Goal: Information Seeking & Learning: Find contact information

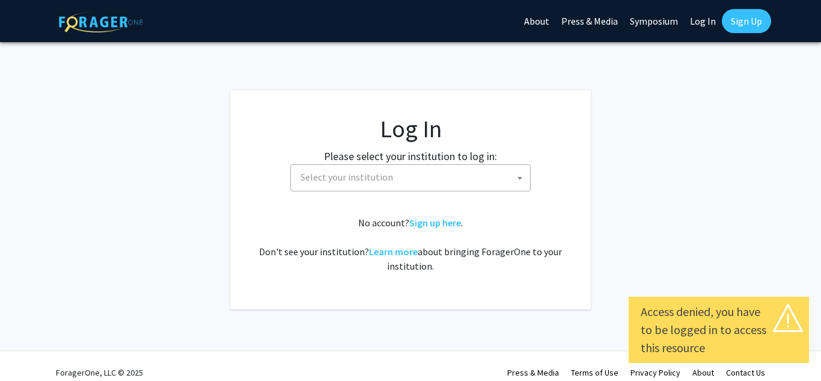
select select
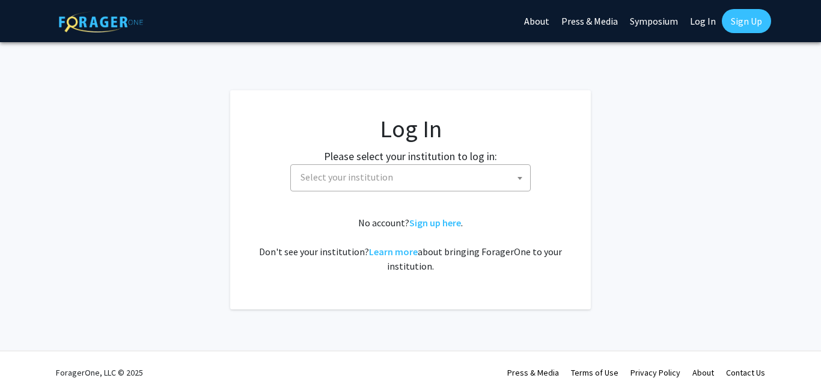
click at [756, 25] on link "Sign Up" at bounding box center [746, 21] width 49 height 24
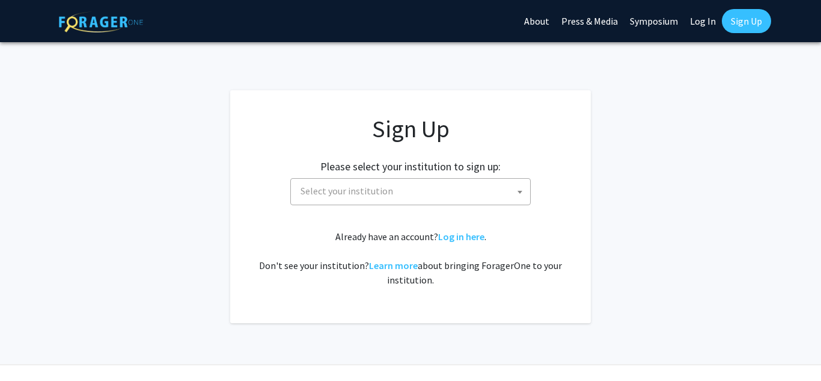
click at [486, 194] on span "Select your institution" at bounding box center [413, 191] width 234 height 25
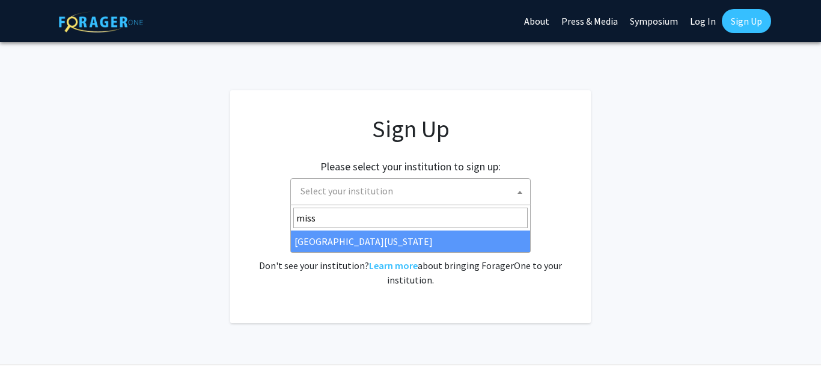
type input "miss"
select select "33"
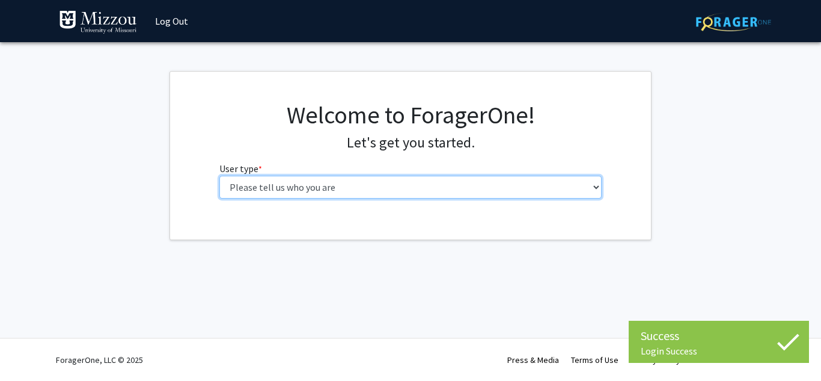
click at [411, 188] on select "Please tell us who you are Undergraduate Student Master's Student Doctoral Cand…" at bounding box center [410, 187] width 383 height 23
select select "1: undergrad"
click at [219, 176] on select "Please tell us who you are Undergraduate Student Master's Student Doctoral Cand…" at bounding box center [410, 187] width 383 height 23
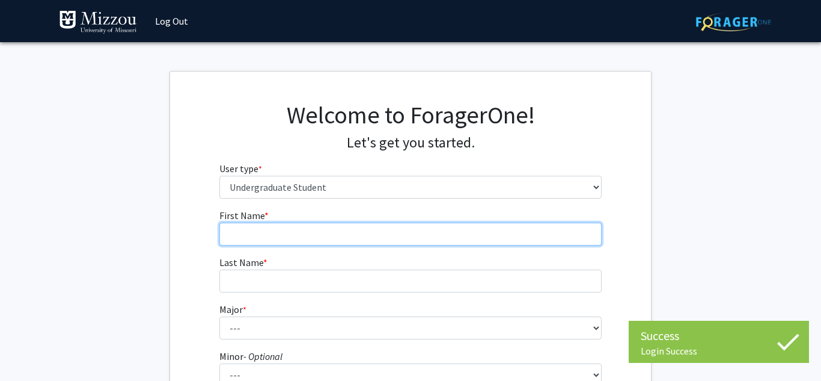
click at [363, 230] on input "First Name * required" at bounding box center [410, 233] width 383 height 23
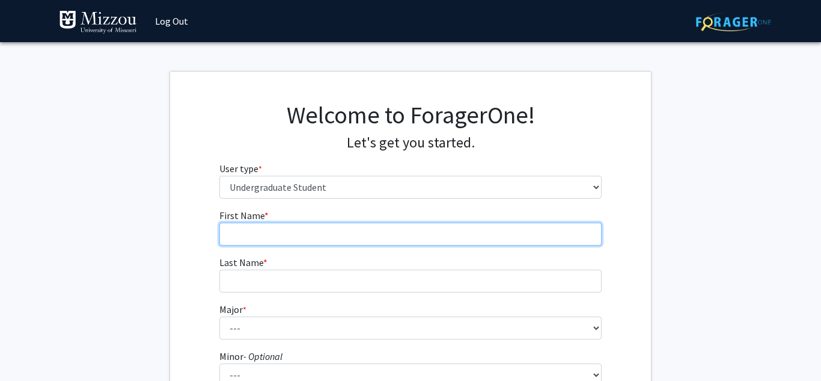
type input "Broc"
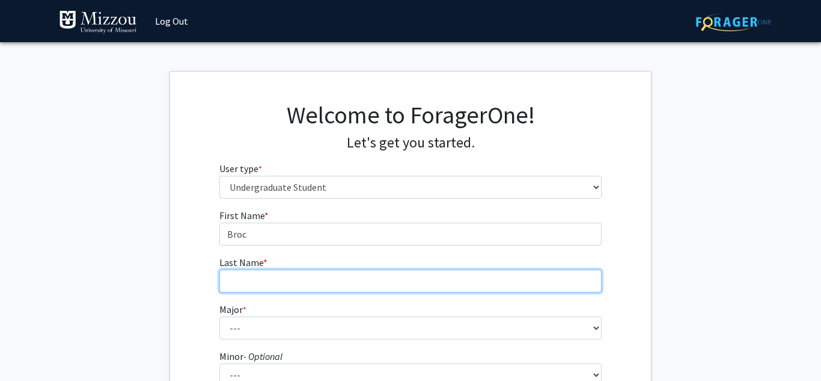
type input "Olivier"
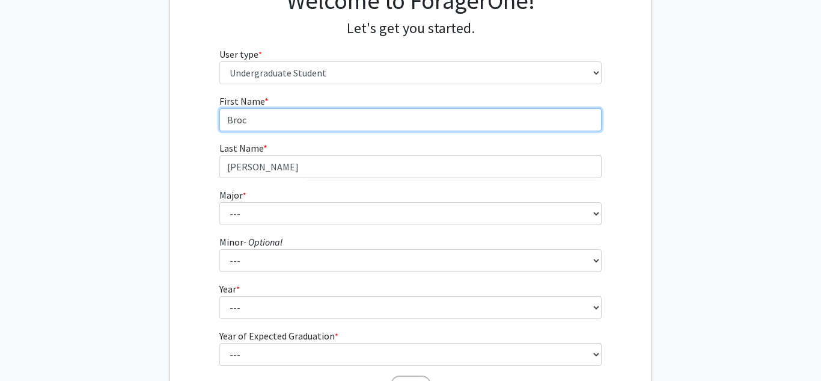
scroll to position [125, 0]
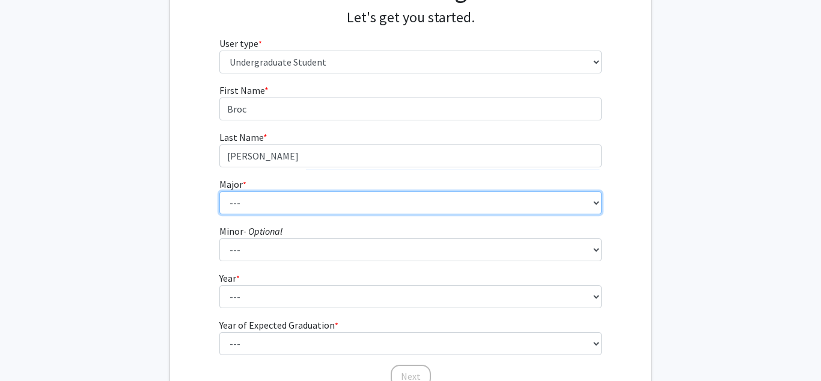
click at [303, 201] on select "--- Agribusiness Management Agricultural Education Agricultural Education: Comm…" at bounding box center [410, 202] width 383 height 23
select select "32: 2637"
click at [219, 191] on select "--- Agribusiness Management Agricultural Education Agricultural Education: Comm…" at bounding box center [410, 202] width 383 height 23
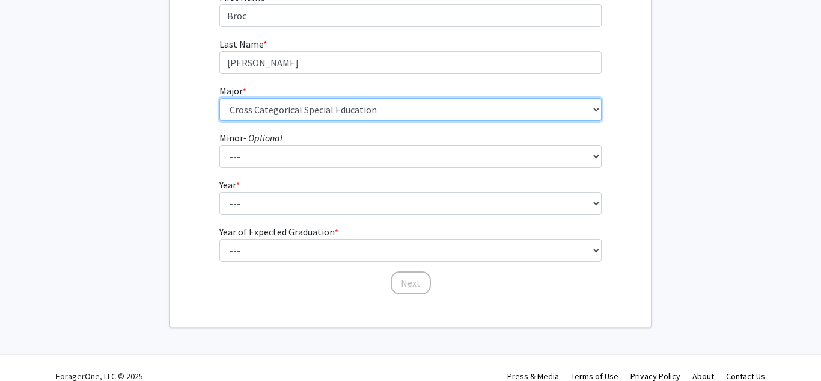
scroll to position [224, 0]
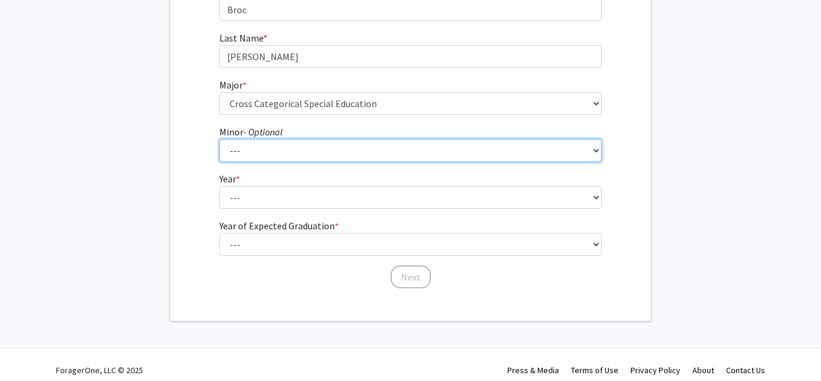
click at [334, 150] on select "--- Accountancy Aerospace Engineering Aerospace Studies Agribusiness Management…" at bounding box center [410, 150] width 383 height 23
click at [318, 151] on select "--- Accountancy Aerospace Engineering Aerospace Studies Agribusiness Management…" at bounding box center [410, 150] width 383 height 23
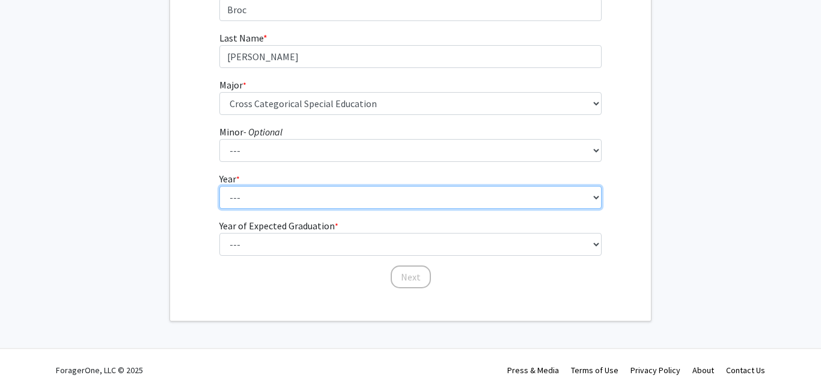
click at [295, 192] on select "--- First-year Sophomore Junior Senior Postbaccalaureate Certificate" at bounding box center [410, 197] width 383 height 23
select select "1: first-year"
click at [219, 186] on select "--- First-year Sophomore Junior Senior Postbaccalaureate Certificate" at bounding box center [410, 197] width 383 height 23
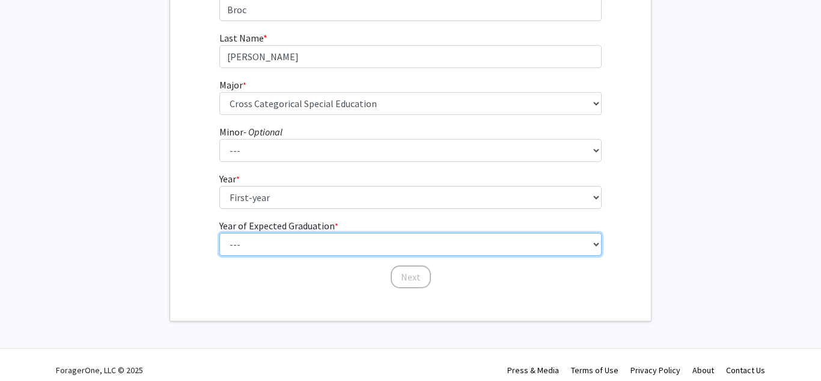
click at [281, 242] on select "--- 2025 2026 2027 2028 2029 2030 2031 2032 2033 2034" at bounding box center [410, 244] width 383 height 23
select select "5: 2029"
click at [219, 233] on select "--- 2025 2026 2027 2028 2029 2030 2031 2032 2033 2034" at bounding box center [410, 244] width 383 height 23
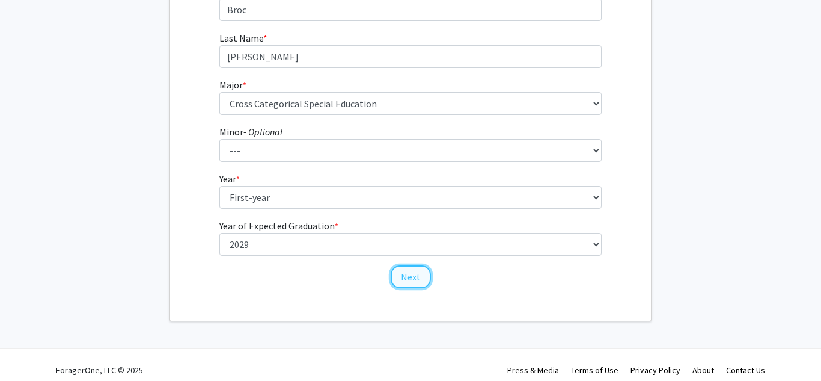
click at [404, 272] on button "Next" at bounding box center [411, 276] width 40 height 23
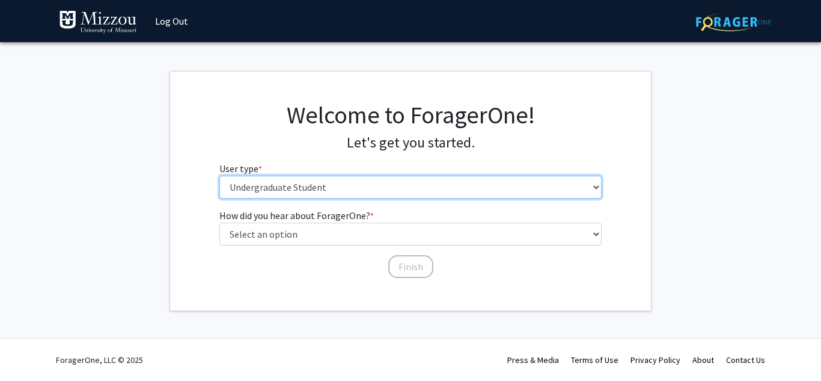
click at [314, 185] on select "Please tell us who you are Undergraduate Student Master's Student Doctoral Cand…" at bounding box center [410, 187] width 383 height 23
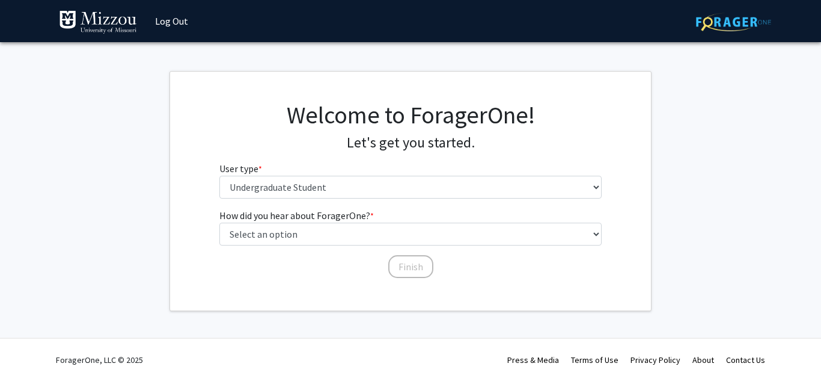
click at [146, 179] on fg-get-started "Welcome to ForagerOne! Let's get you started. User type * required Please tell …" at bounding box center [410, 191] width 821 height 240
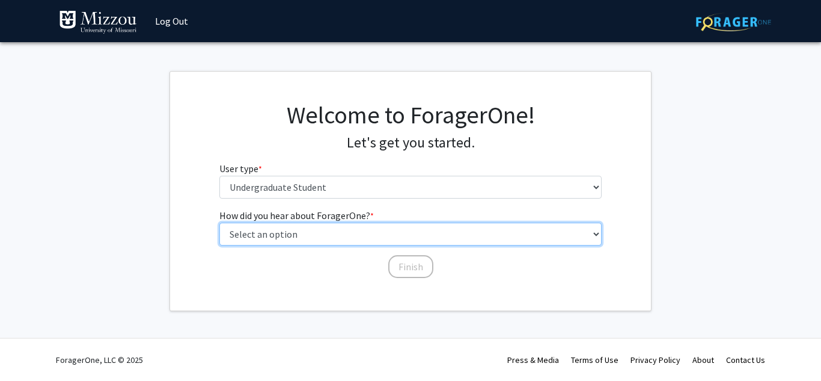
click at [312, 237] on select "Select an option Peer/student recommendation Faculty/staff recommendation Unive…" at bounding box center [410, 233] width 383 height 23
select select "2: faculty_recommendation"
click at [219, 222] on select "Select an option Peer/student recommendation Faculty/staff recommendation Unive…" at bounding box center [410, 233] width 383 height 23
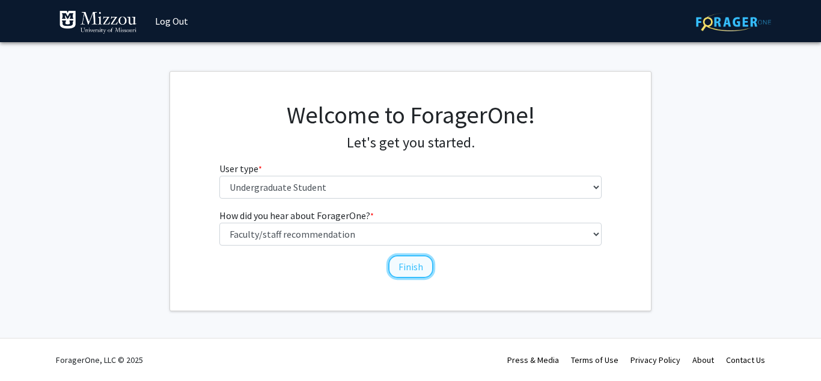
click at [409, 270] on button "Finish" at bounding box center [410, 266] width 45 height 23
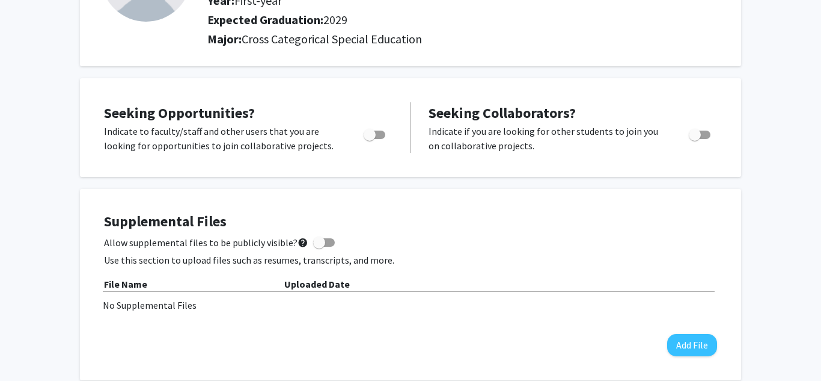
scroll to position [149, 0]
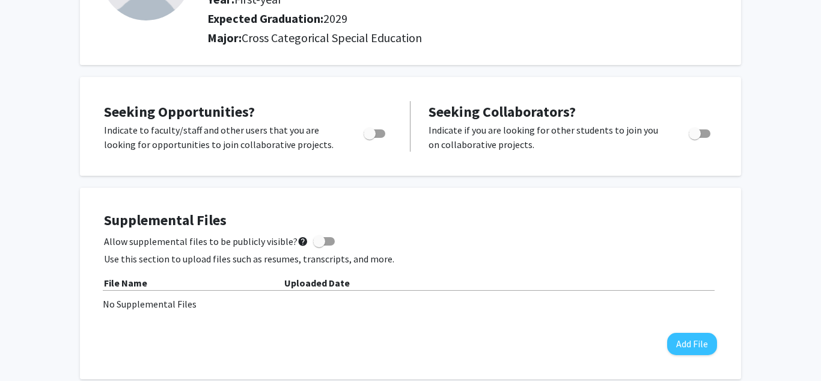
click at [376, 133] on span "Toggle" at bounding box center [375, 133] width 22 height 8
click at [370, 138] on input "Are you actively seeking opportunities?" at bounding box center [369, 138] width 1 height 1
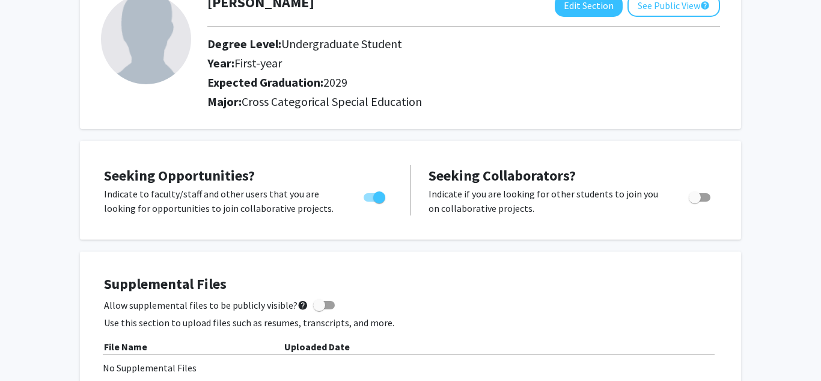
scroll to position [0, 0]
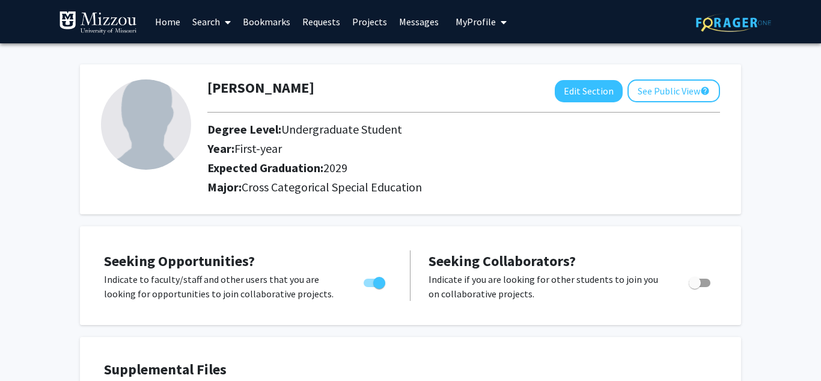
click at [379, 285] on span "Toggle" at bounding box center [379, 283] width 12 height 12
click at [370, 287] on input "Are you actively seeking opportunities?" at bounding box center [369, 287] width 1 height 1
checkbox input "false"
click at [370, 24] on link "Projects" at bounding box center [369, 22] width 47 height 42
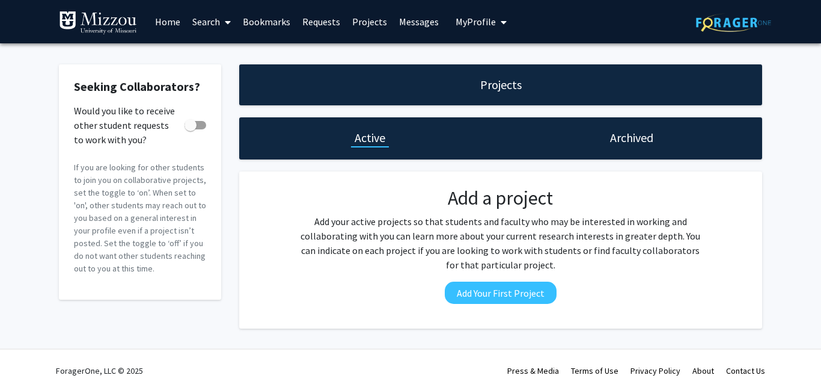
scroll to position [11, 0]
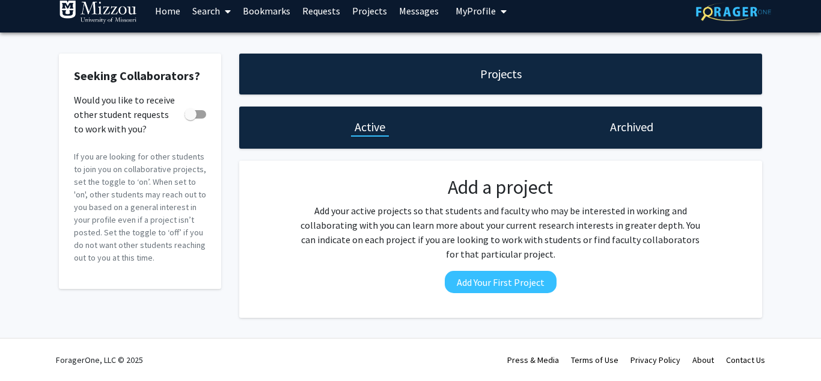
click at [215, 16] on link "Search" at bounding box center [211, 11] width 51 height 42
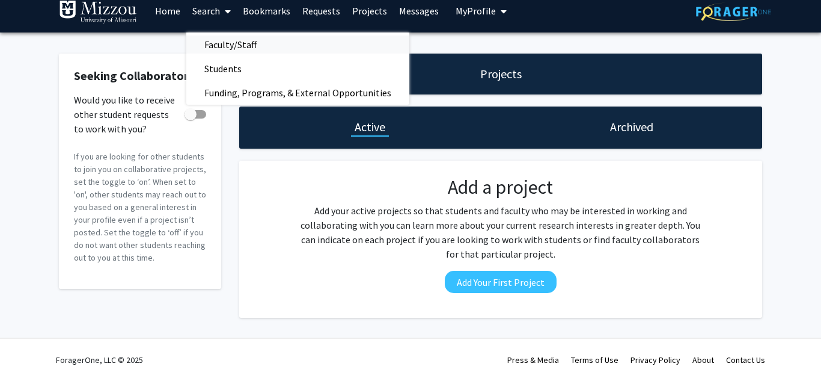
click at [235, 51] on span "Faculty/Staff" at bounding box center [230, 44] width 88 height 24
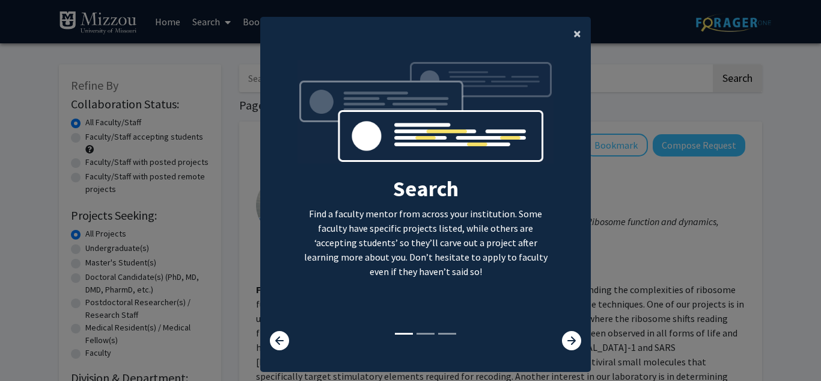
click at [577, 32] on span "×" at bounding box center [578, 33] width 8 height 19
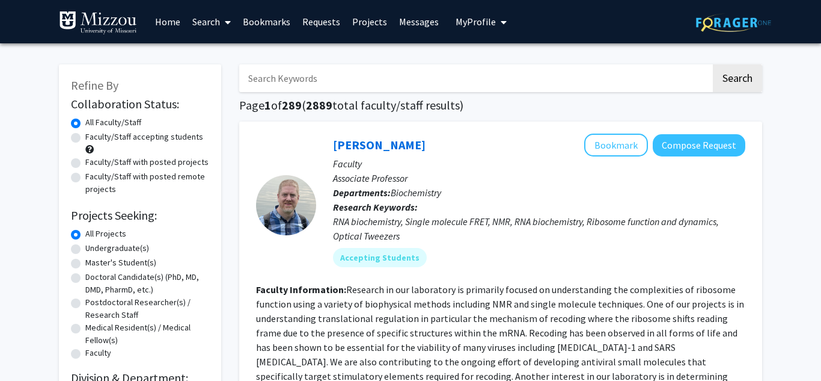
click at [306, 84] on input "Search Keywords" at bounding box center [475, 78] width 472 height 28
type input "e"
click at [463, 74] on input "speci" at bounding box center [475, 78] width 472 height 28
type input "special education"
click at [713, 64] on button "Search" at bounding box center [737, 78] width 49 height 28
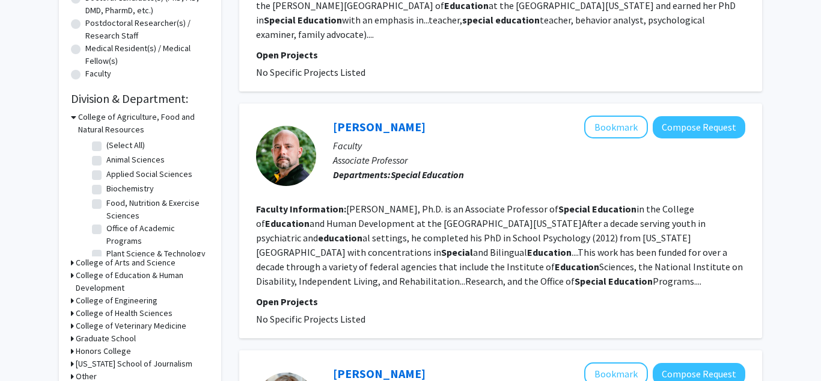
scroll to position [281, 0]
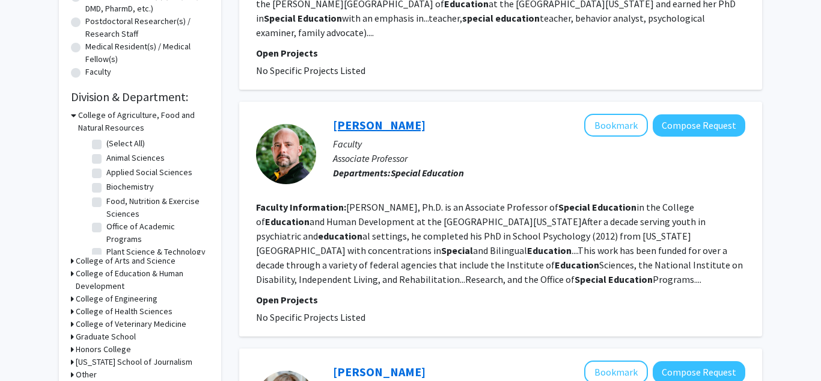
click at [403, 117] on link "[PERSON_NAME]" at bounding box center [379, 124] width 93 height 15
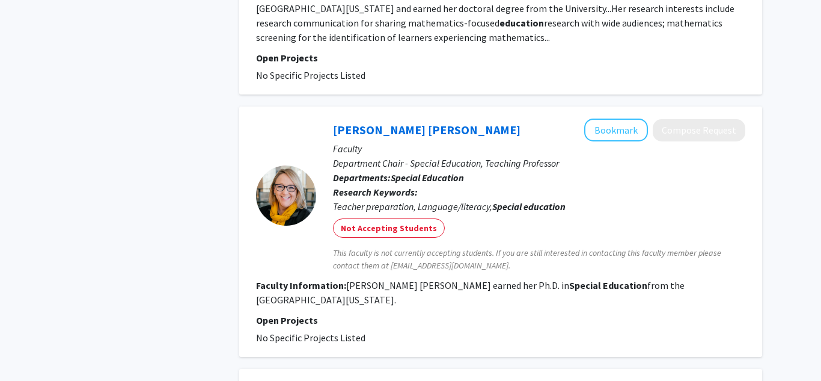
scroll to position [1899, 0]
